Goal: Information Seeking & Learning: Learn about a topic

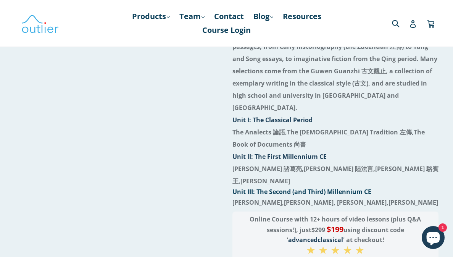
scroll to position [34, 0]
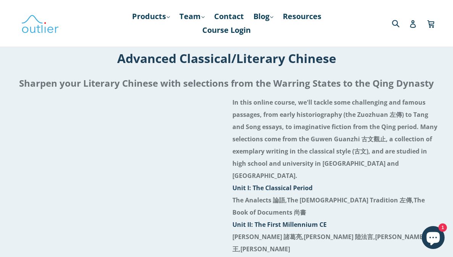
click at [433, 239] on icon "Chat window" at bounding box center [433, 238] width 13 height 13
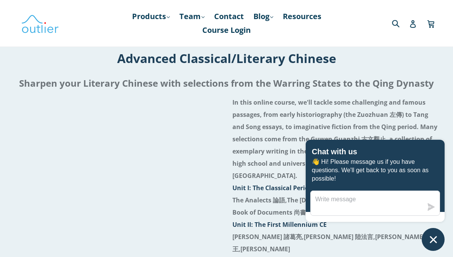
click at [400, 58] on h1 "Advanced Classical/Literary Chinese" at bounding box center [226, 58] width 441 height 16
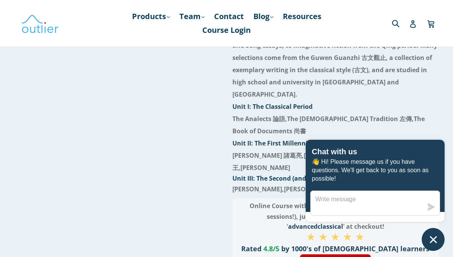
click at [260, 208] on p "Online Course with 12+ hours of video lessons (plus Q&A sessions!), just $299 $…" at bounding box center [335, 216] width 190 height 30
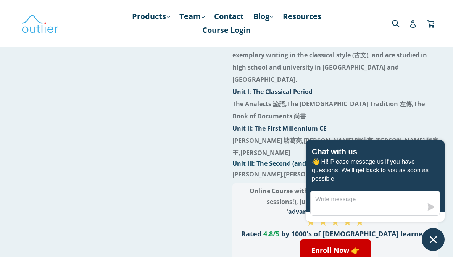
scroll to position [131, 0]
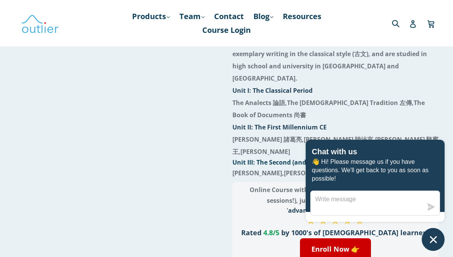
click at [434, 238] on icon "Chat window" at bounding box center [433, 239] width 7 height 7
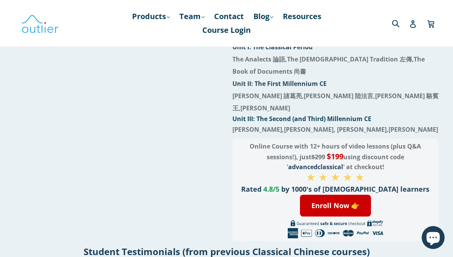
scroll to position [0, 0]
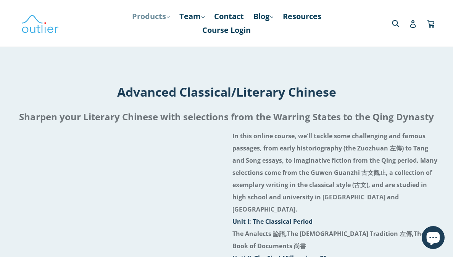
click at [161, 16] on link "Products .cls-1{fill:#231f20} expand" at bounding box center [150, 17] width 45 height 14
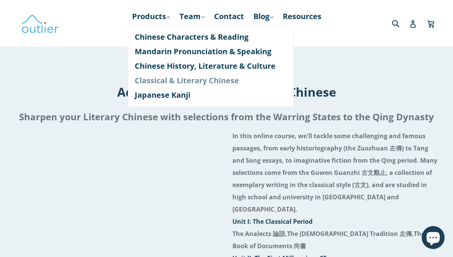
click at [167, 78] on link "Classical & Literary Chinese" at bounding box center [211, 80] width 152 height 14
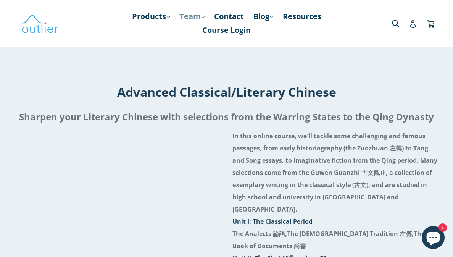
click at [201, 17] on link "Team .cls-1{fill:#231f20} expand" at bounding box center [191, 17] width 33 height 14
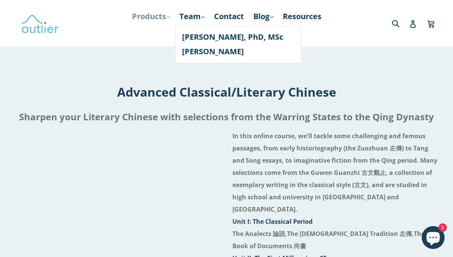
click at [165, 17] on link "Products .cls-1{fill:#231f20} expand" at bounding box center [150, 17] width 45 height 14
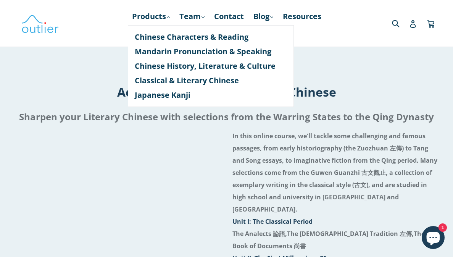
click at [370, 95] on h1 "Advanced Classical/Literary Chinese" at bounding box center [226, 92] width 441 height 16
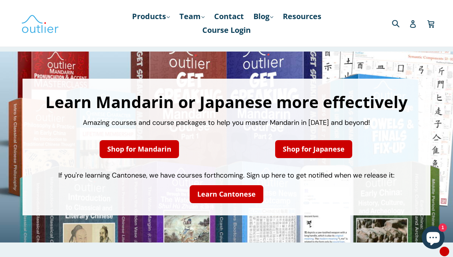
scroll to position [13, 0]
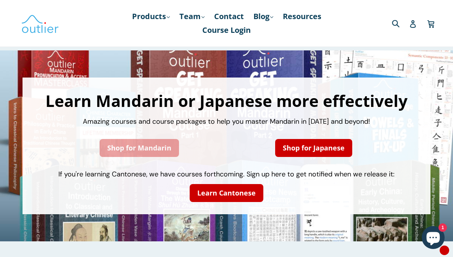
click at [159, 148] on link "Shop for Mandarin" at bounding box center [139, 148] width 79 height 18
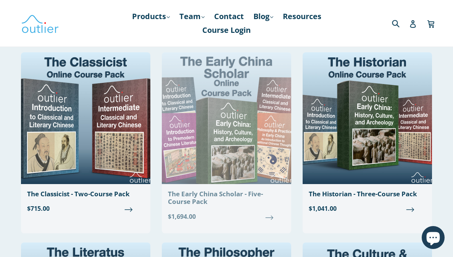
scroll to position [634, 0]
